Goal: Navigation & Orientation: Find specific page/section

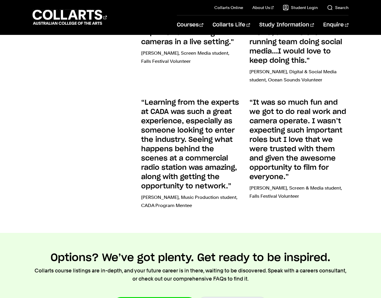
scroll to position [1400, 0]
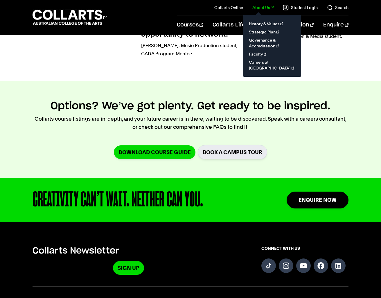
click at [263, 6] on link "About Us" at bounding box center [262, 8] width 21 height 6
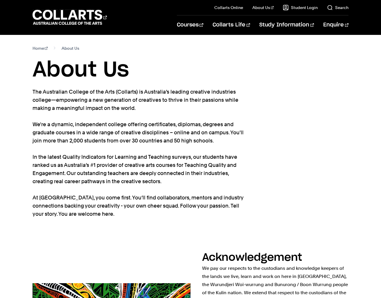
scroll to position [0, 0]
click at [86, 9] on icon "Go to homepage" at bounding box center [68, 17] width 70 height 17
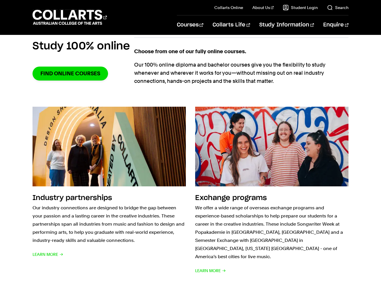
scroll to position [499, 0]
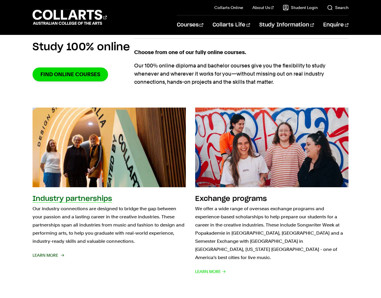
click at [84, 155] on img at bounding box center [109, 147] width 169 height 87
